Goal: Obtain resource: Download file/media

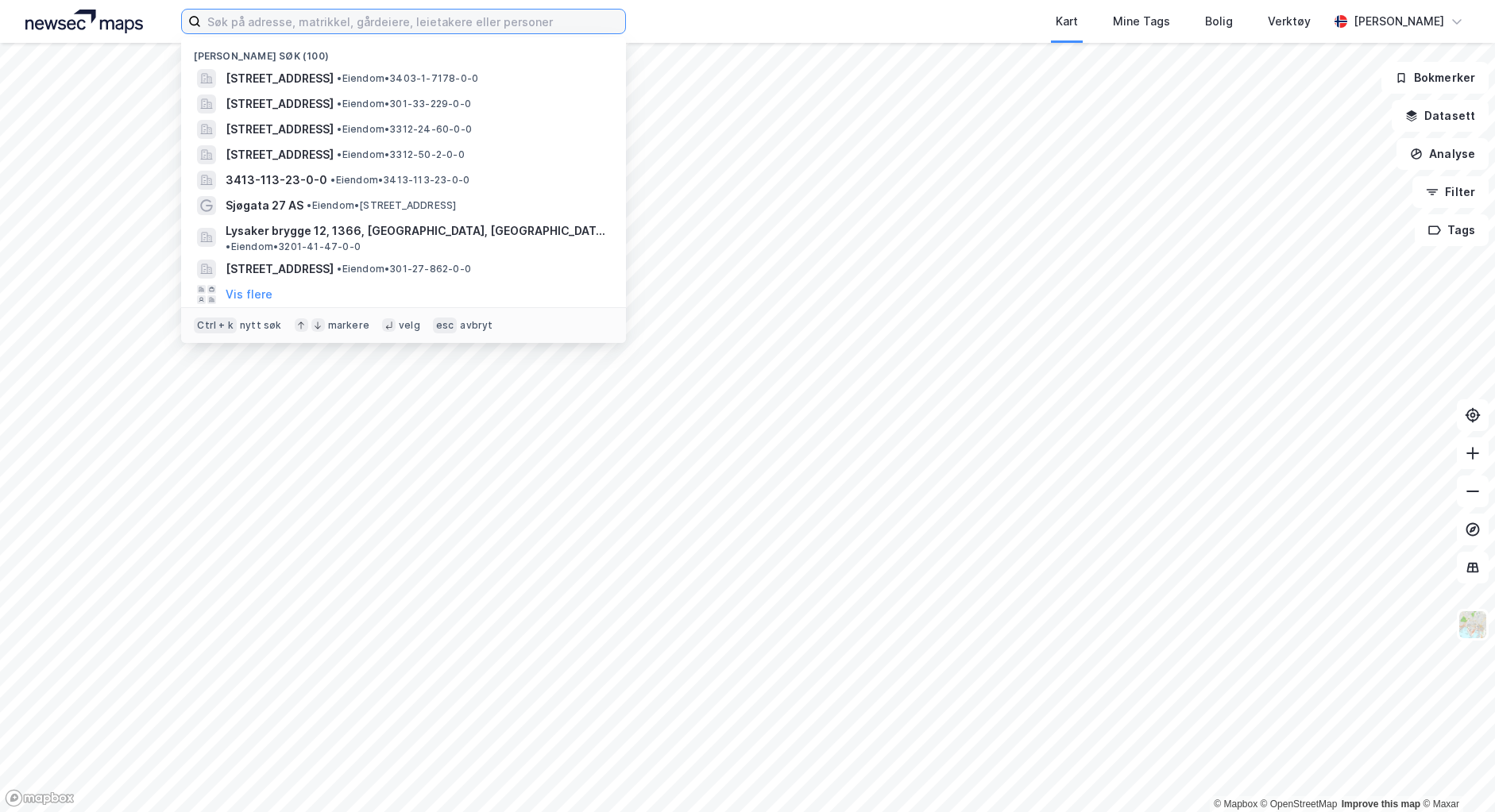
click at [454, 29] on input at bounding box center [413, 21] width 424 height 24
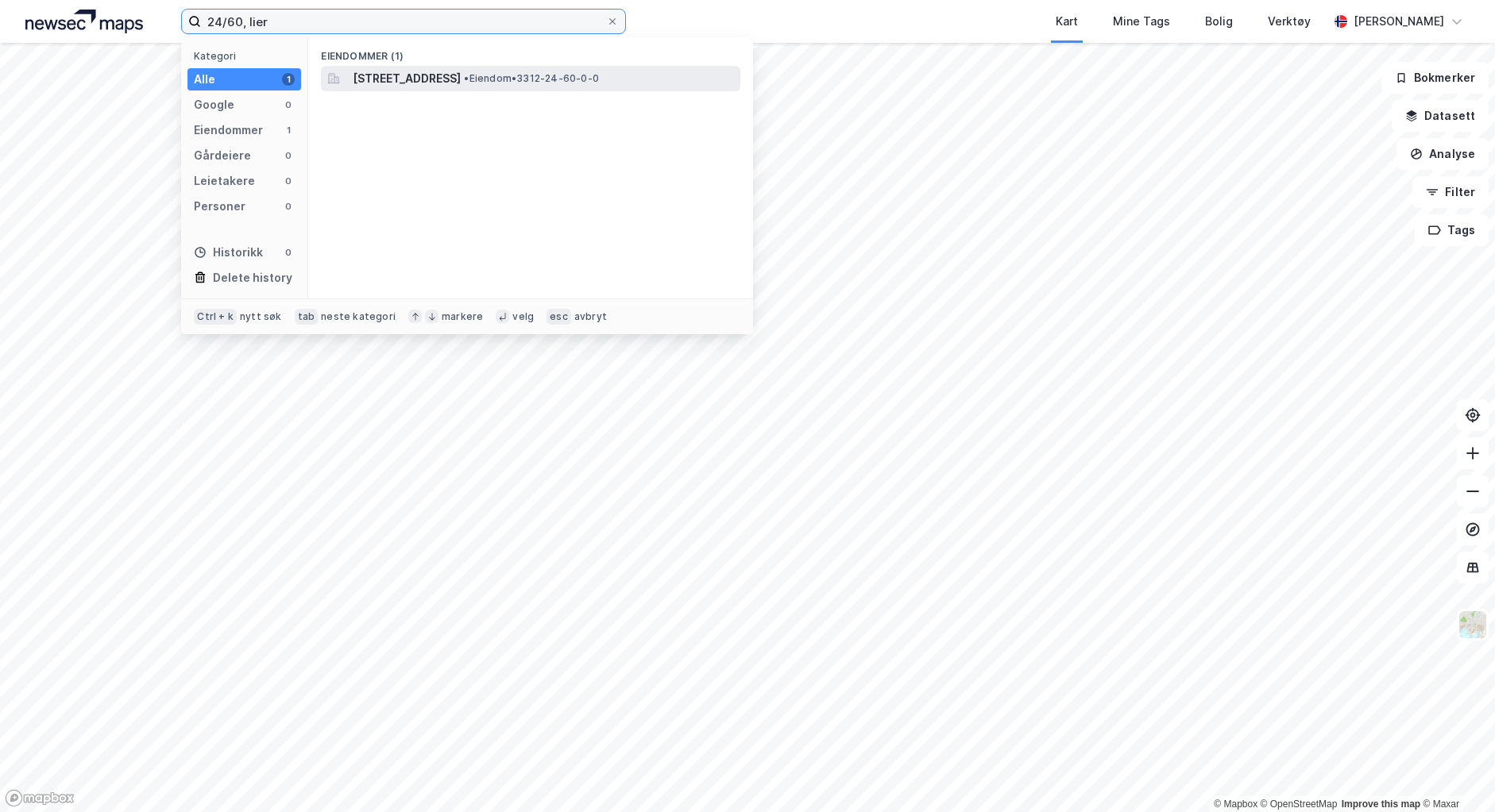
type input "24/60, lier"
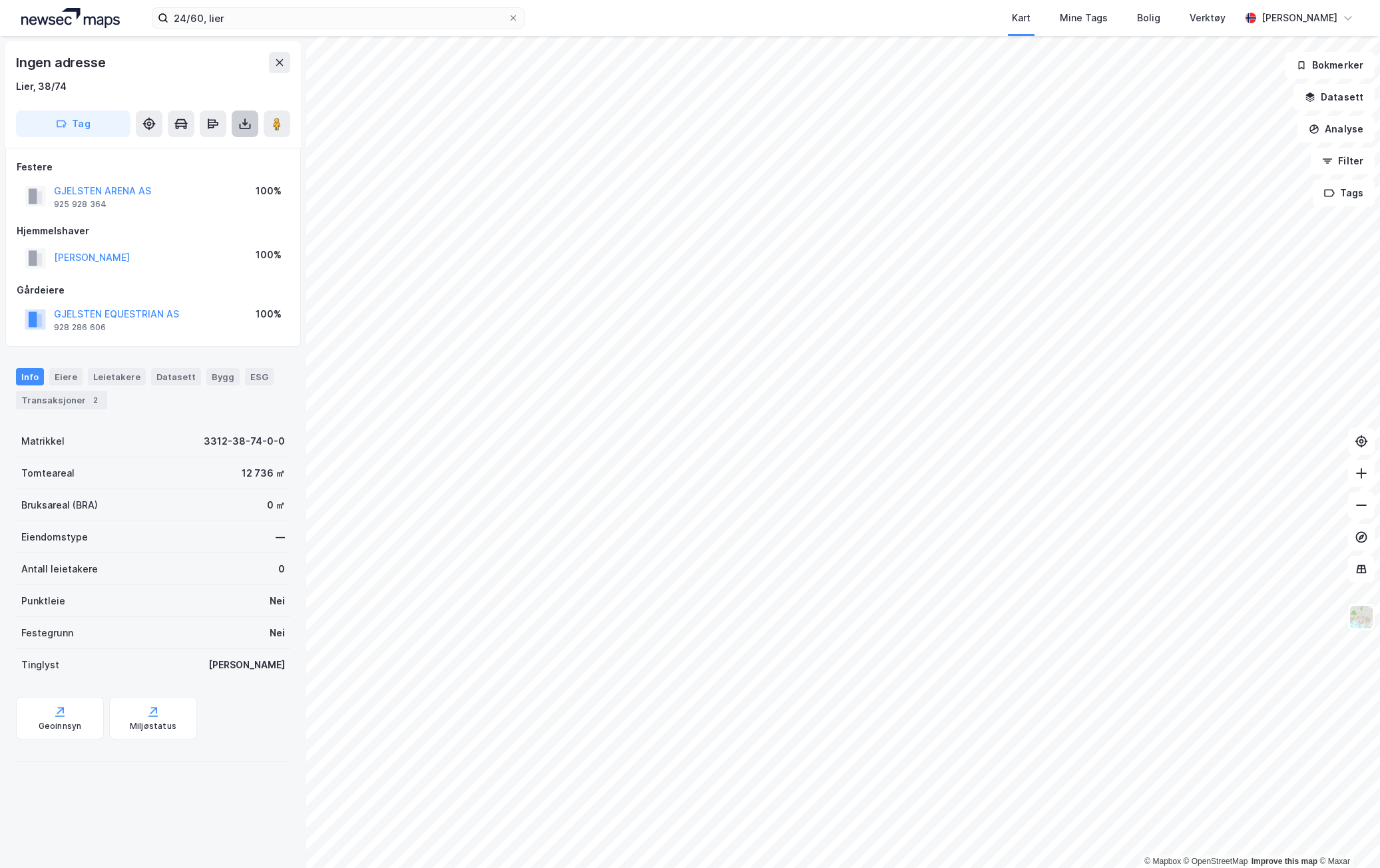
click at [247, 131] on button at bounding box center [245, 124] width 27 height 27
click at [245, 148] on div "Last ned grunnbok" at bounding box center [187, 150] width 141 height 21
click at [206, 146] on div "Last ned grunnbok" at bounding box center [179, 150] width 77 height 11
click at [196, 146] on div "Last ned grunnbok" at bounding box center [179, 150] width 77 height 11
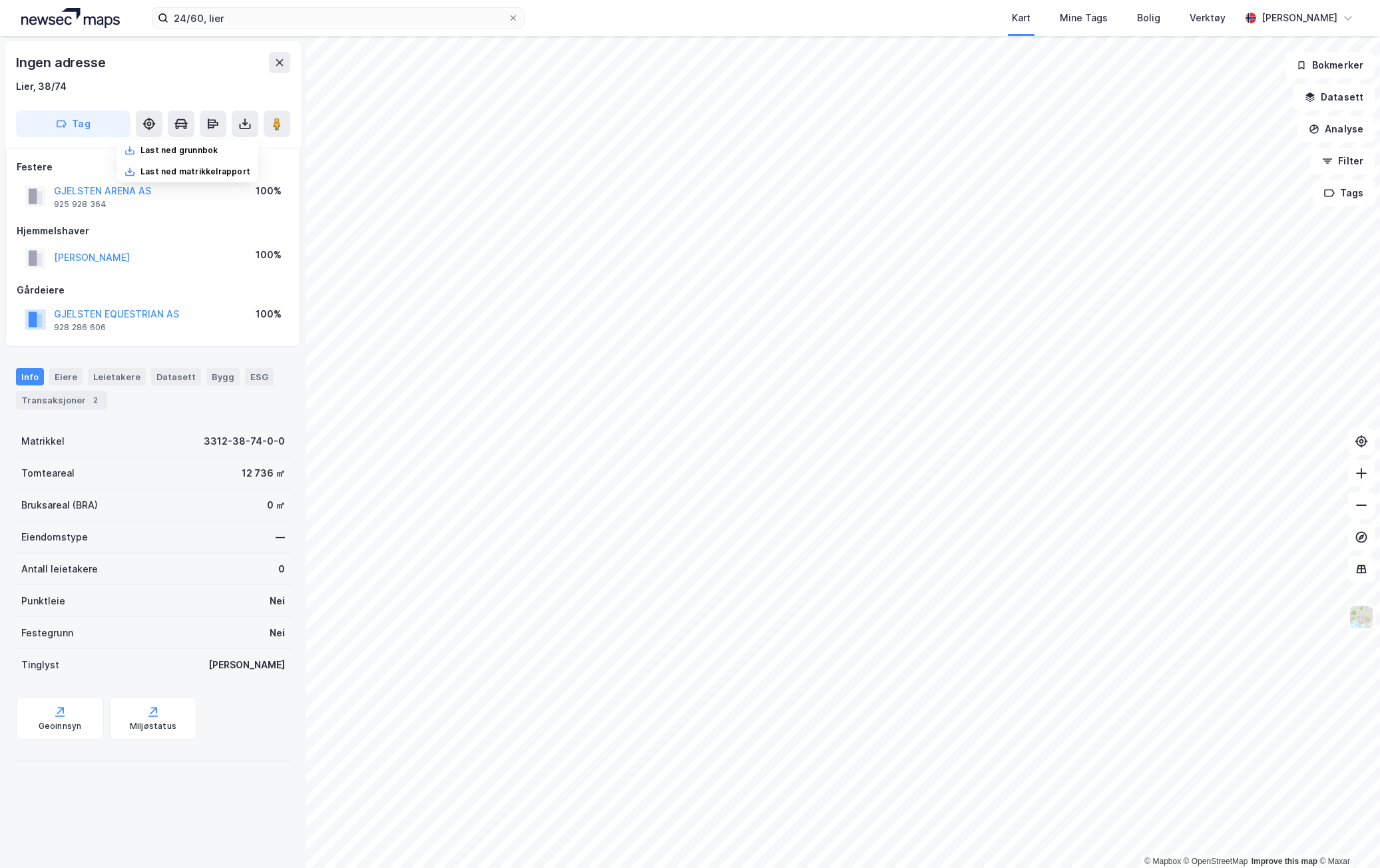
drag, startPoint x: 759, startPoint y: 13, endPoint x: 838, endPoint y: 24, distance: 79.8
click at [768, 16] on div "Kart Mine Tags Bolig Verktøy" at bounding box center [915, 18] width 652 height 36
click at [250, 131] on button at bounding box center [245, 124] width 27 height 27
click at [237, 148] on div "Last ned grunnbok" at bounding box center [187, 150] width 141 height 21
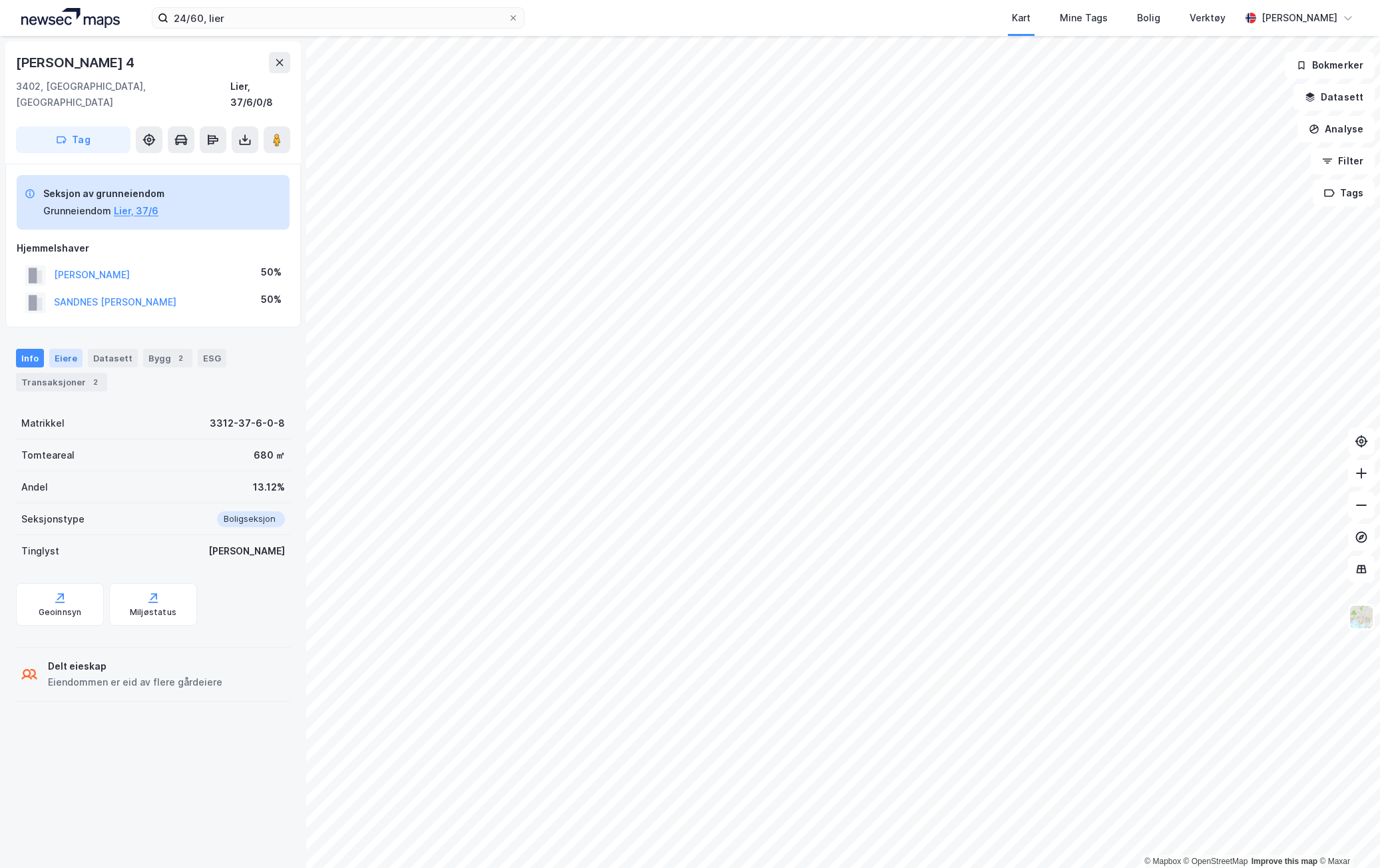
click at [62, 349] on div "Eiere" at bounding box center [66, 357] width 33 height 18
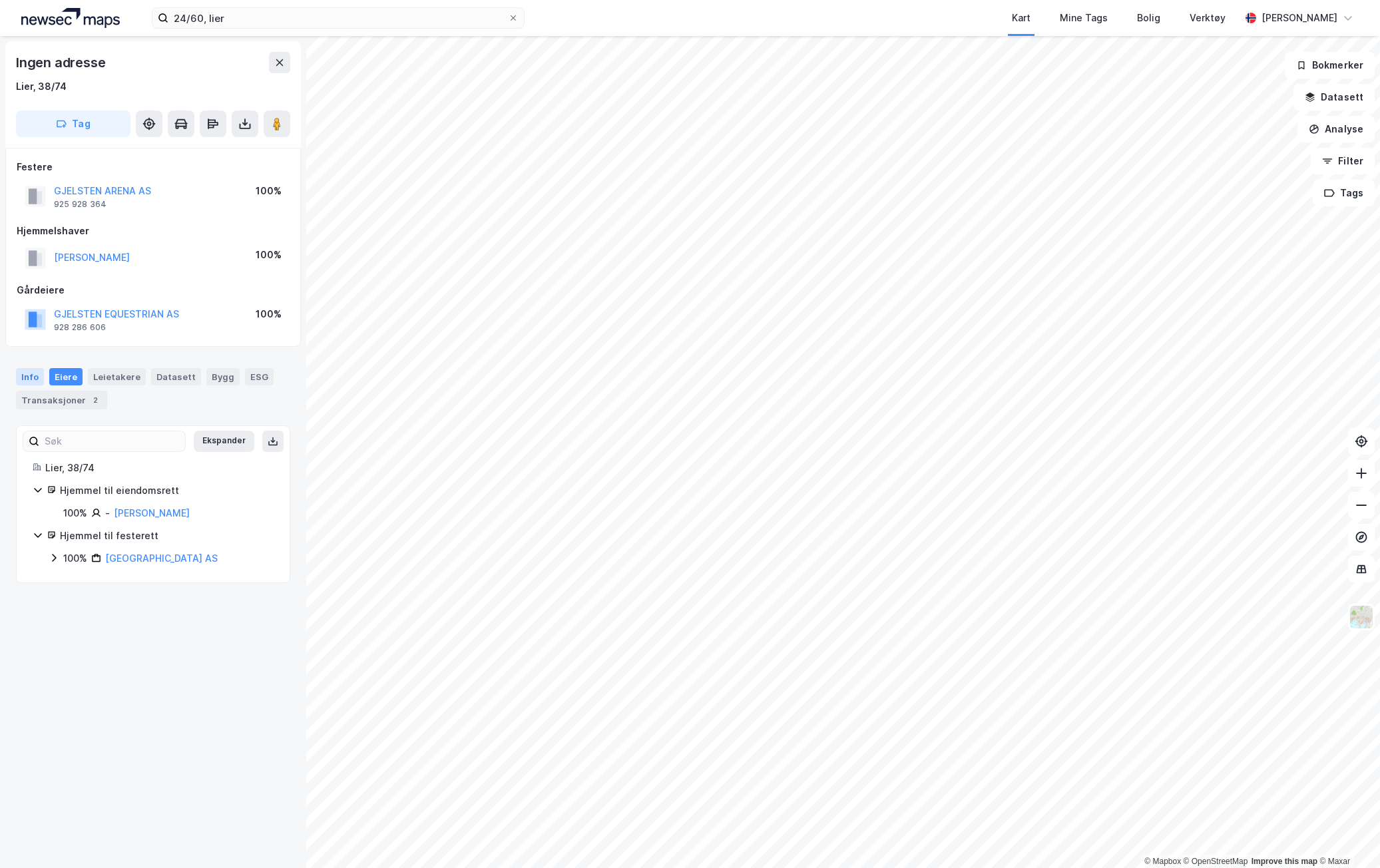
click at [33, 373] on div "Info" at bounding box center [29, 377] width 28 height 17
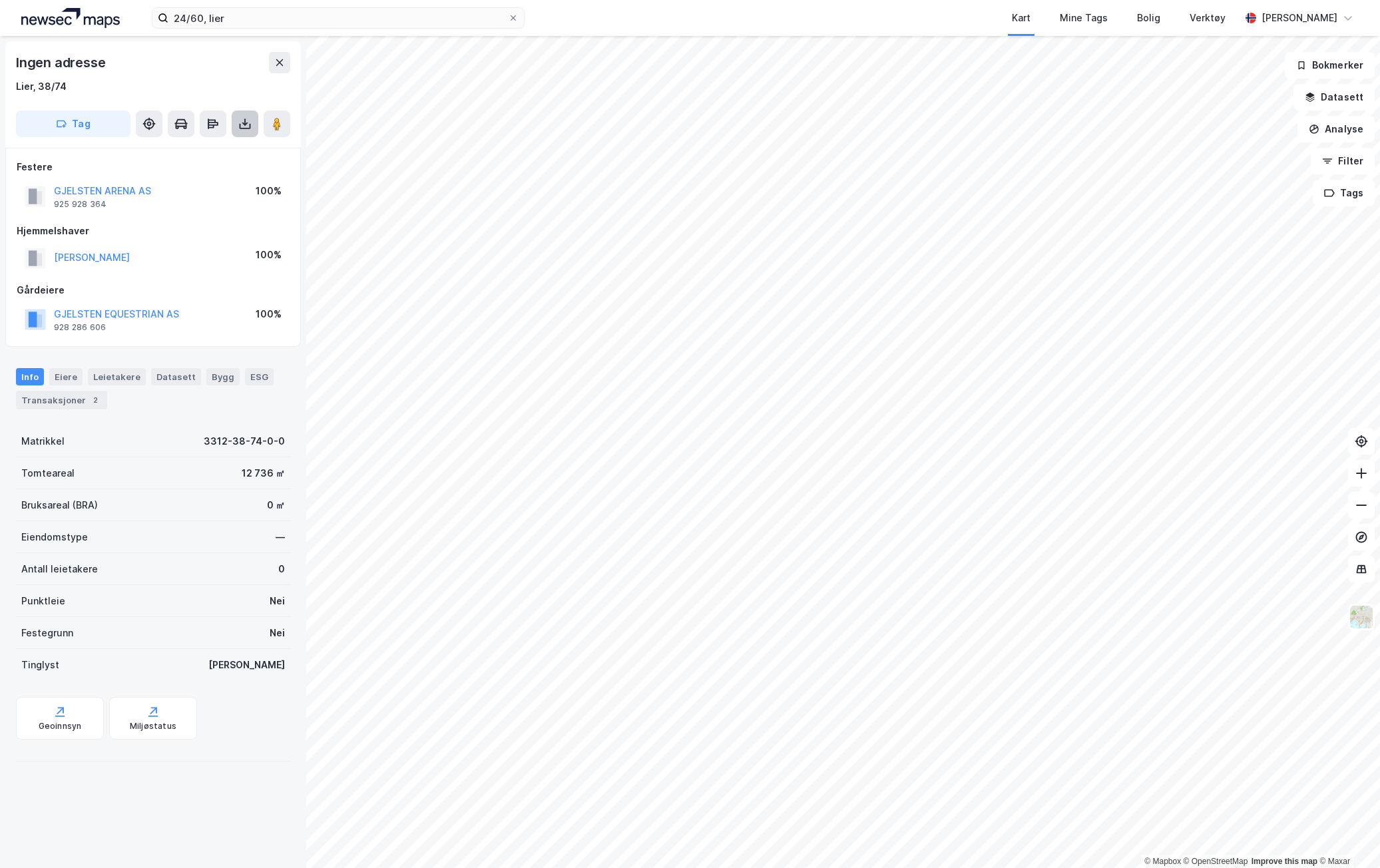
click at [239, 124] on icon at bounding box center [245, 123] width 13 height 13
click at [207, 148] on div "Last ned grunnbok" at bounding box center [179, 150] width 77 height 11
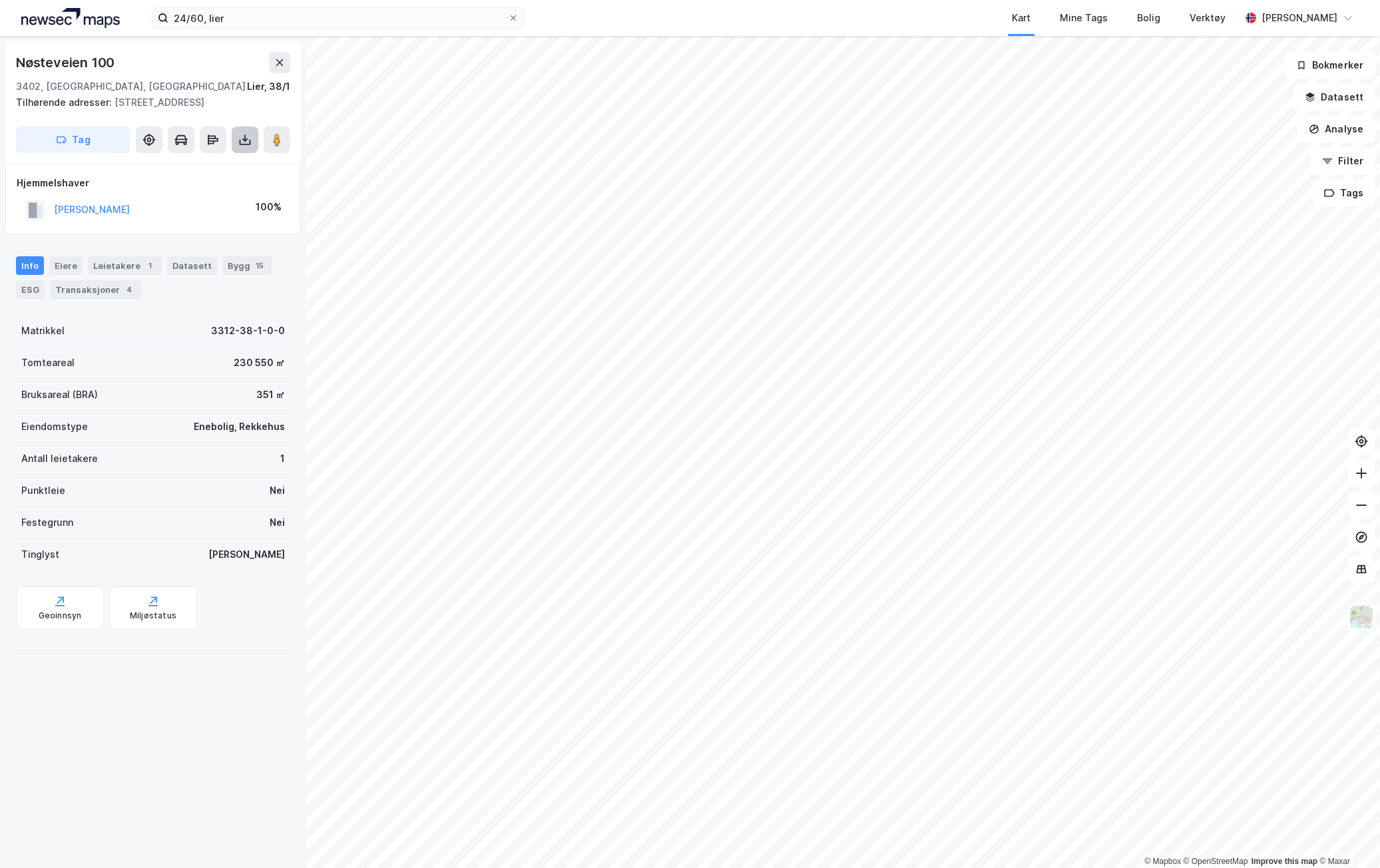
click at [252, 145] on button at bounding box center [245, 139] width 27 height 27
drag, startPoint x: 217, startPoint y: 166, endPoint x: 228, endPoint y: 184, distance: 21.1
click at [217, 166] on div "Last ned grunnbok" at bounding box center [179, 167] width 77 height 11
